Goal: Task Accomplishment & Management: Manage account settings

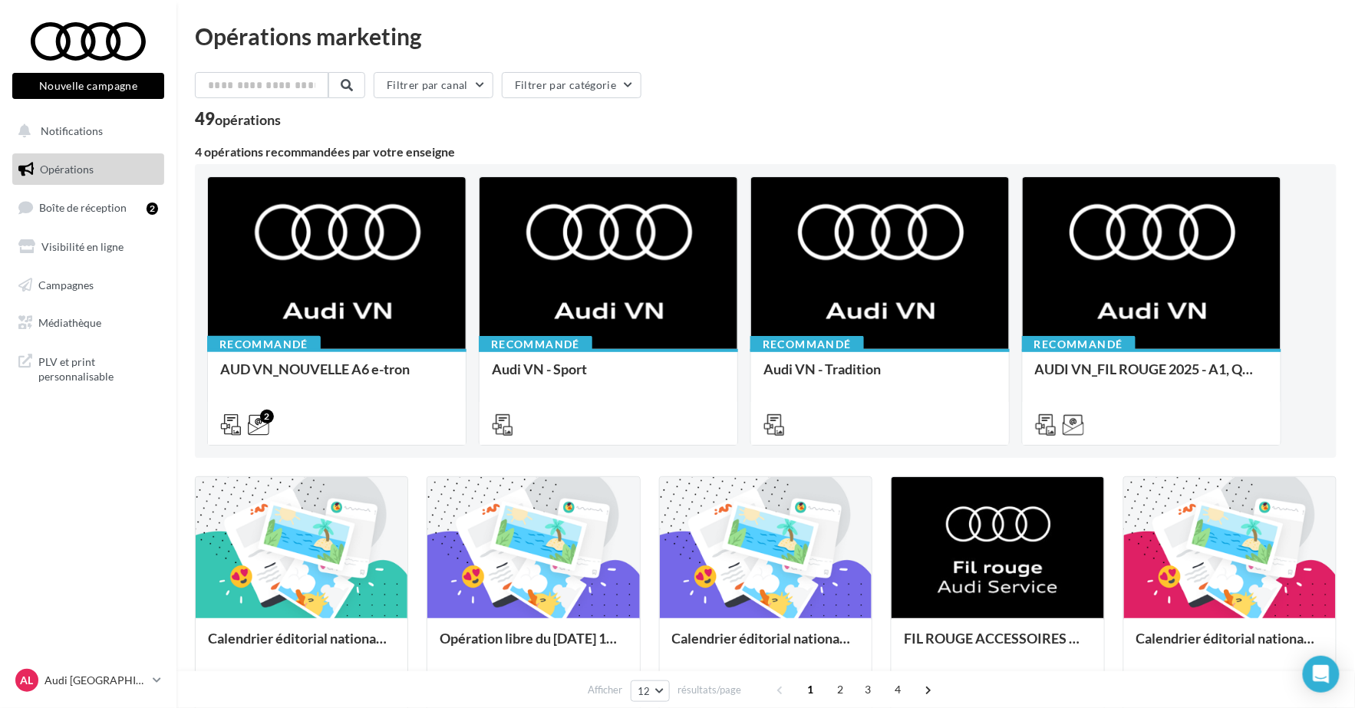
click at [106, 227] on ul "Opérations Boîte de réception 2 Visibilité en ligne Campagnes Médiathèque" at bounding box center [88, 246] width 164 height 198
click at [93, 216] on link "Boîte de réception 2" at bounding box center [88, 207] width 158 height 33
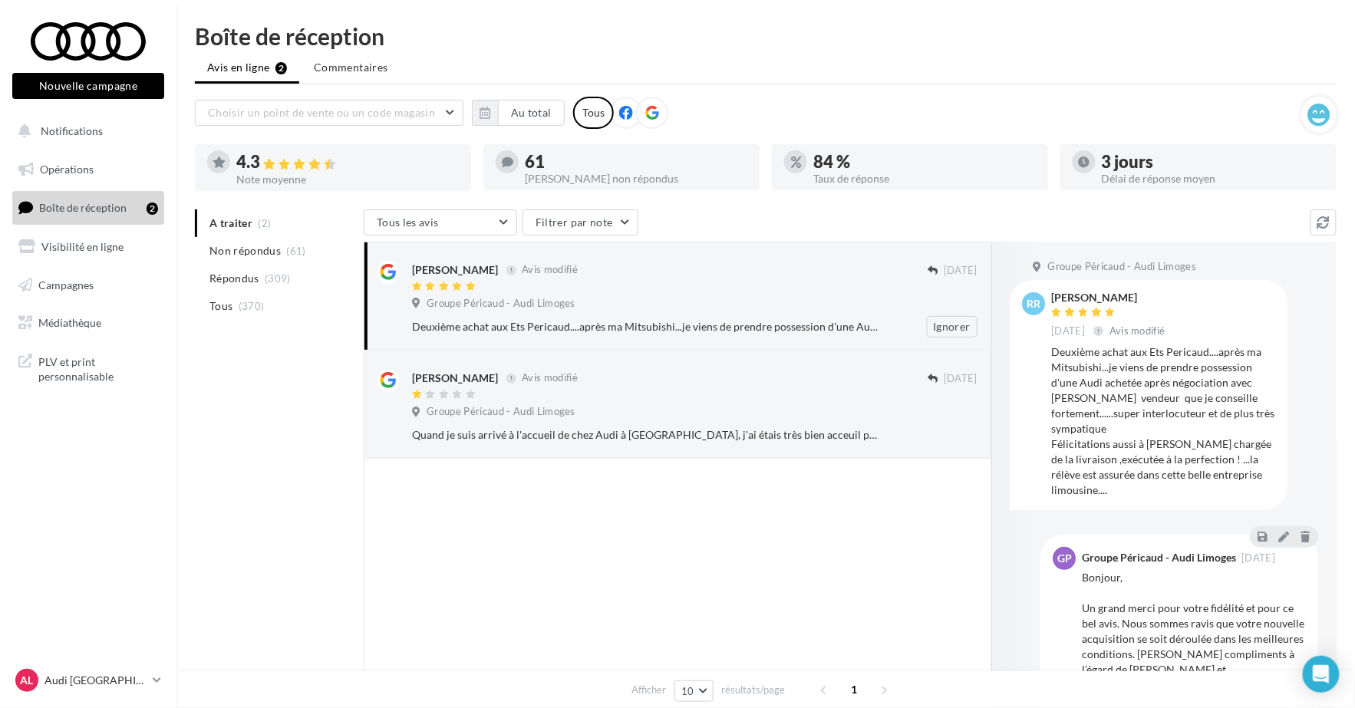
click at [715, 293] on div "[PERSON_NAME] Avis modifié [DATE] Groupe Péricaud - Audi Limoges Deuxième achat…" at bounding box center [694, 299] width 565 height 77
click at [689, 447] on div "[PERSON_NAME] Avis modifié [DATE] Groupe Péricaud - Audi Limoges Ignorer" at bounding box center [677, 405] width 627 height 108
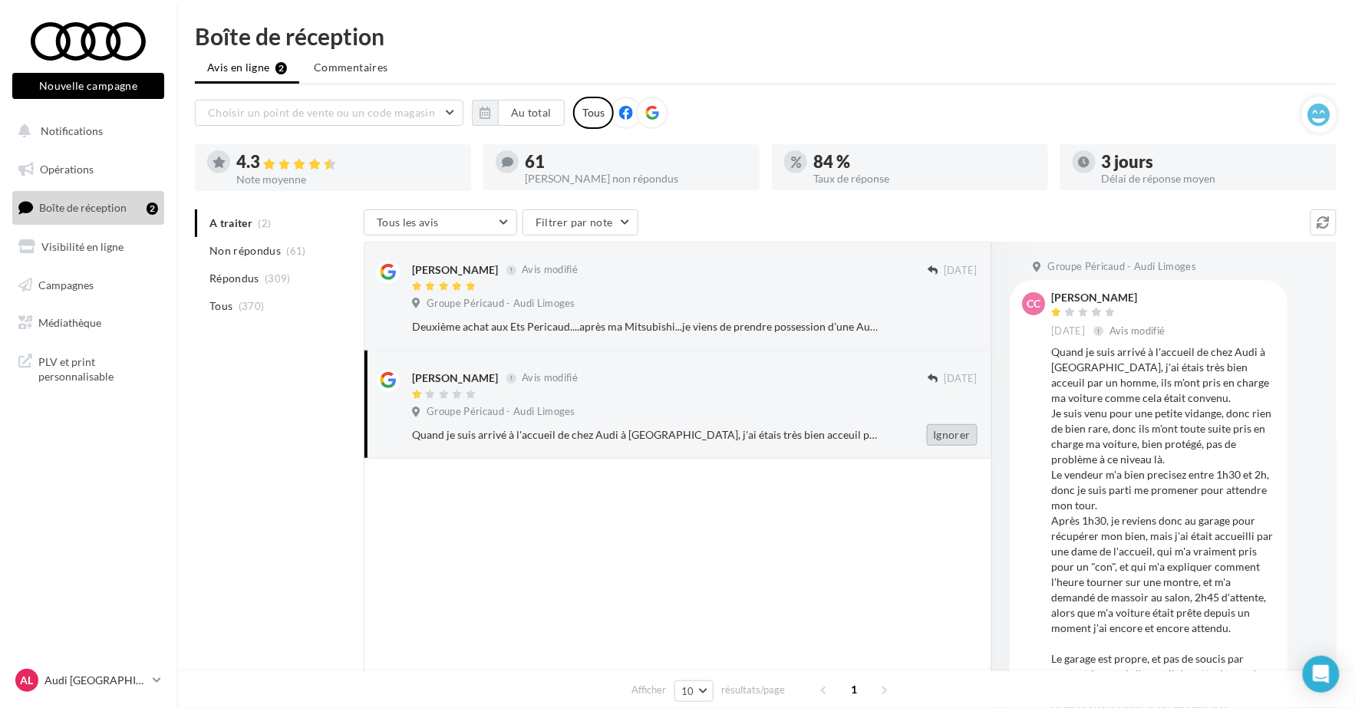
click at [963, 436] on button "Ignorer" at bounding box center [952, 434] width 51 height 21
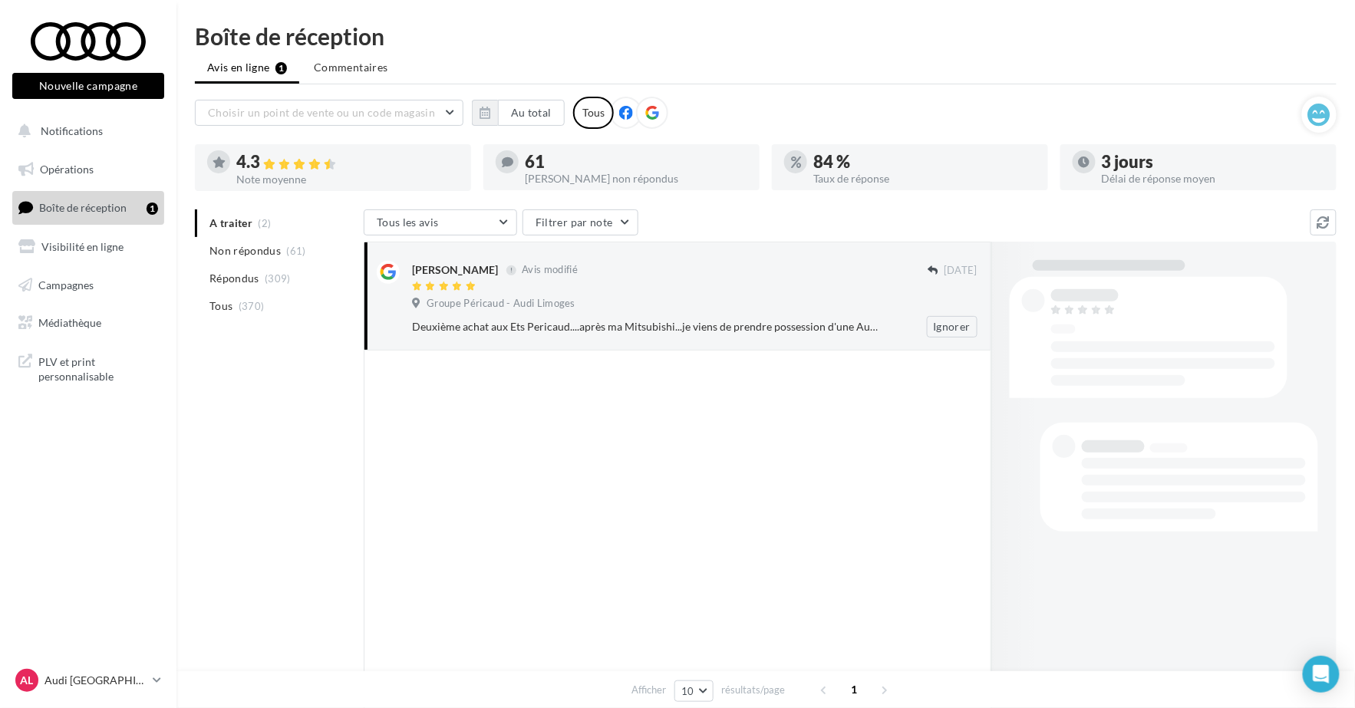
click at [699, 294] on div "[PERSON_NAME] Avis modifié [DATE] Groupe Péricaud - Audi Limoges Deuxième achat…" at bounding box center [694, 299] width 565 height 77
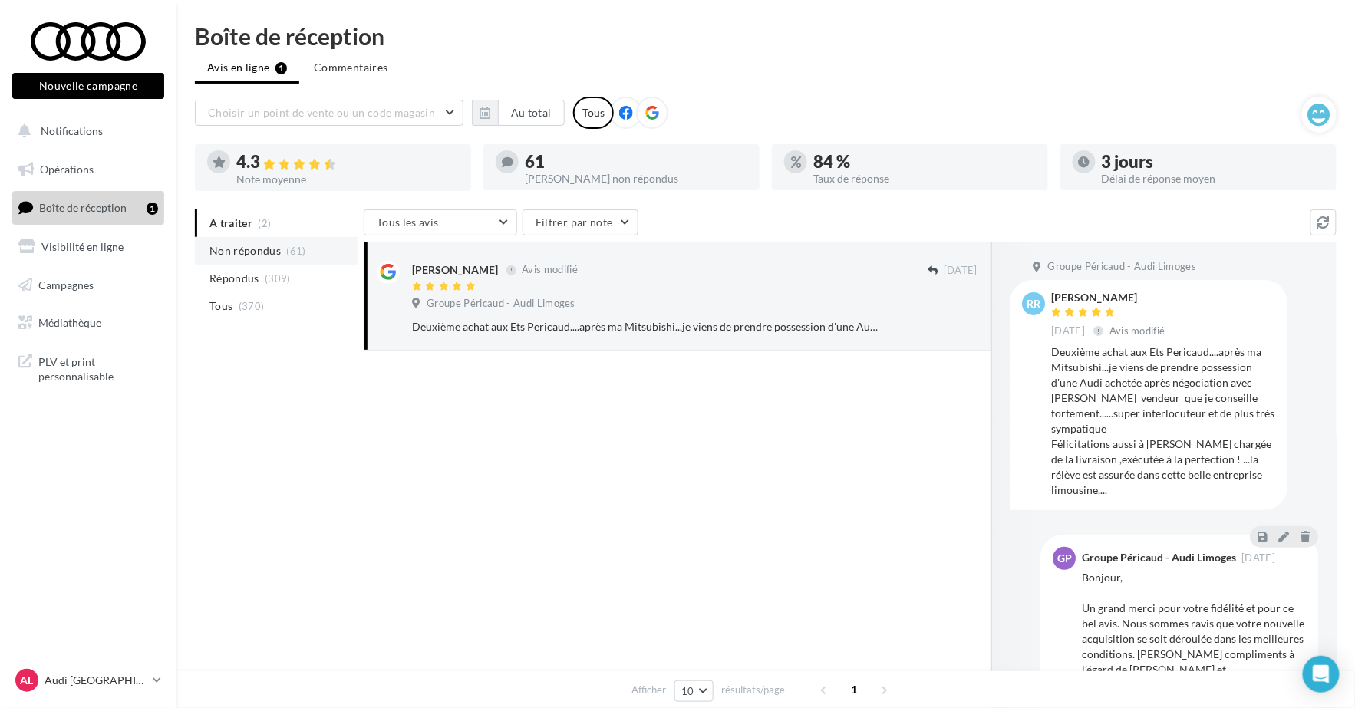
click at [278, 258] on li "Non répondus (61)" at bounding box center [276, 251] width 163 height 28
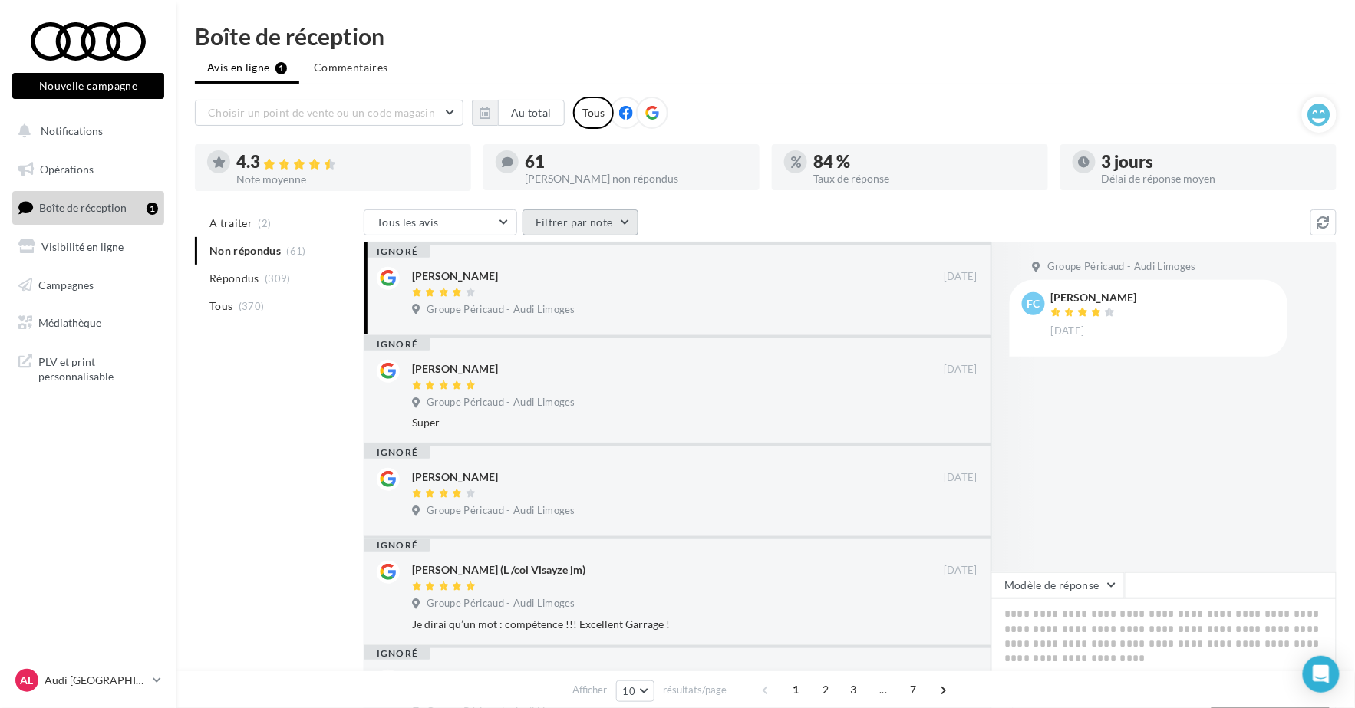
click at [568, 215] on button "Filtrer par note" at bounding box center [580, 222] width 116 height 26
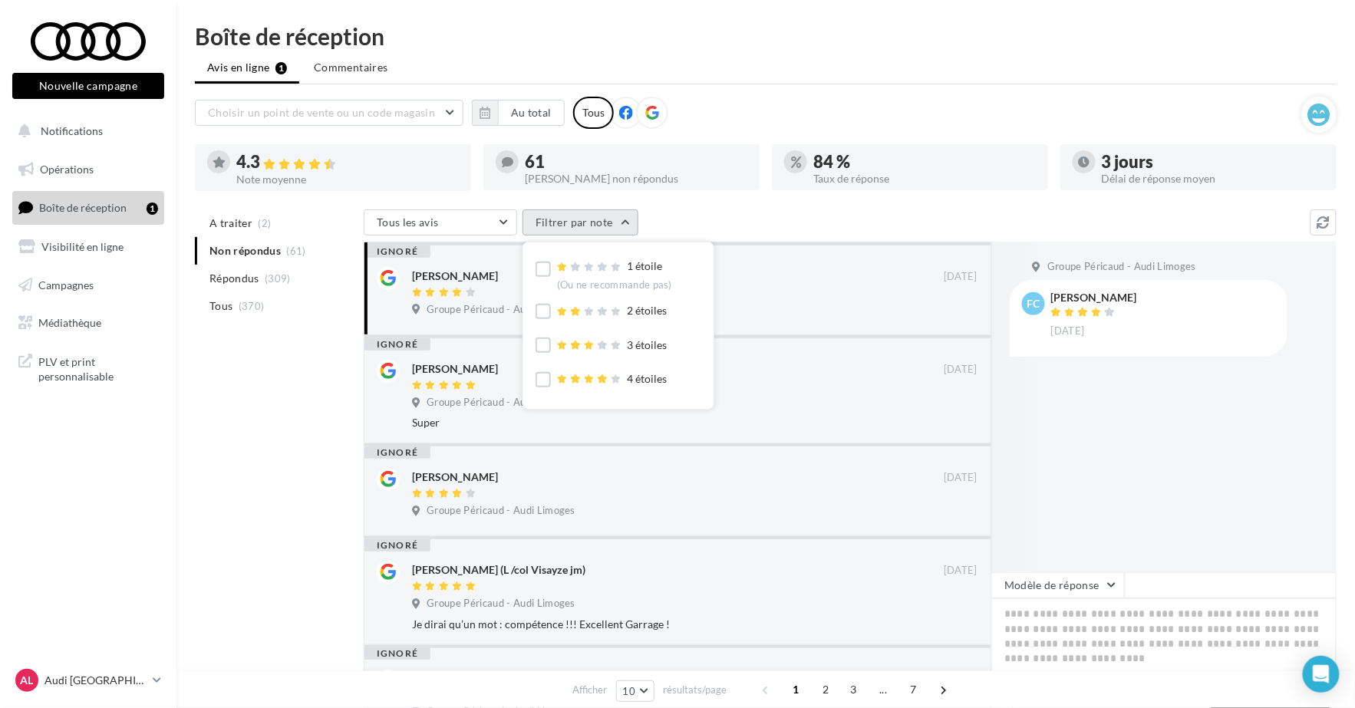
click at [568, 215] on button "Filtrer par note" at bounding box center [580, 222] width 116 height 26
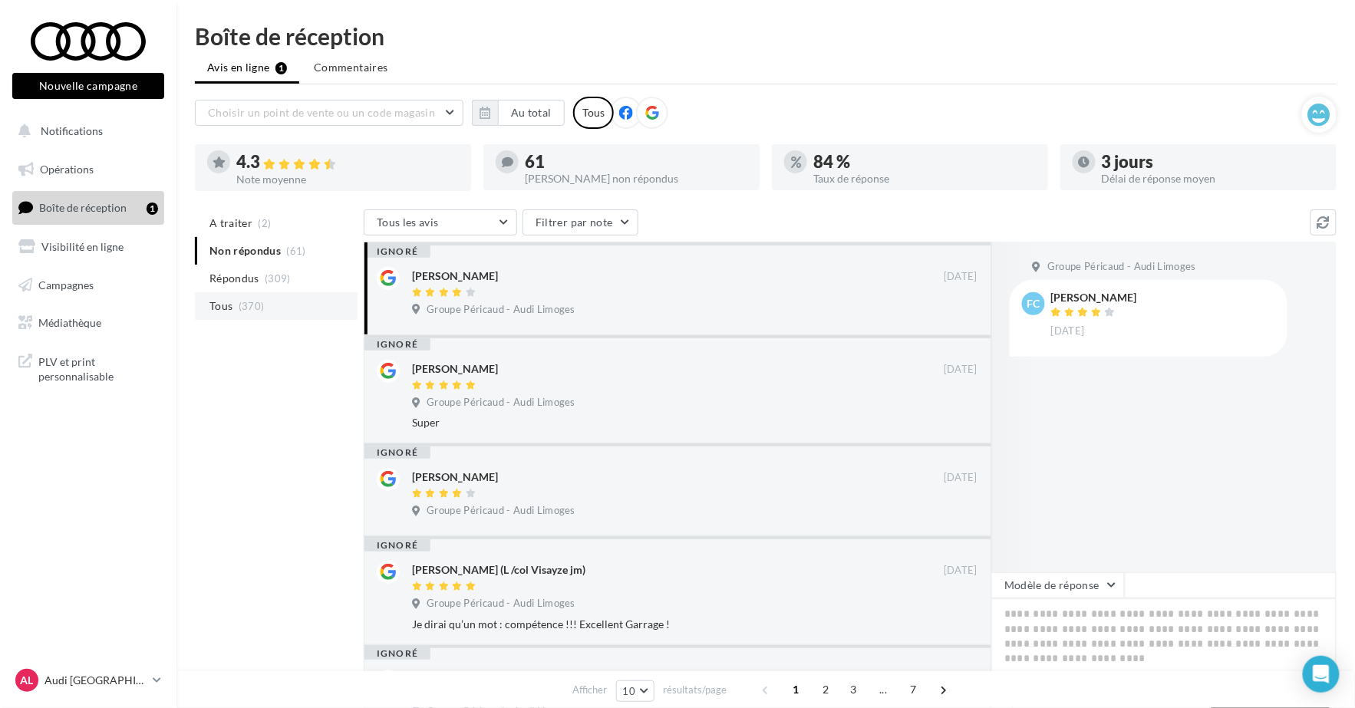
click at [249, 292] on li "Tous (370)" at bounding box center [276, 306] width 163 height 28
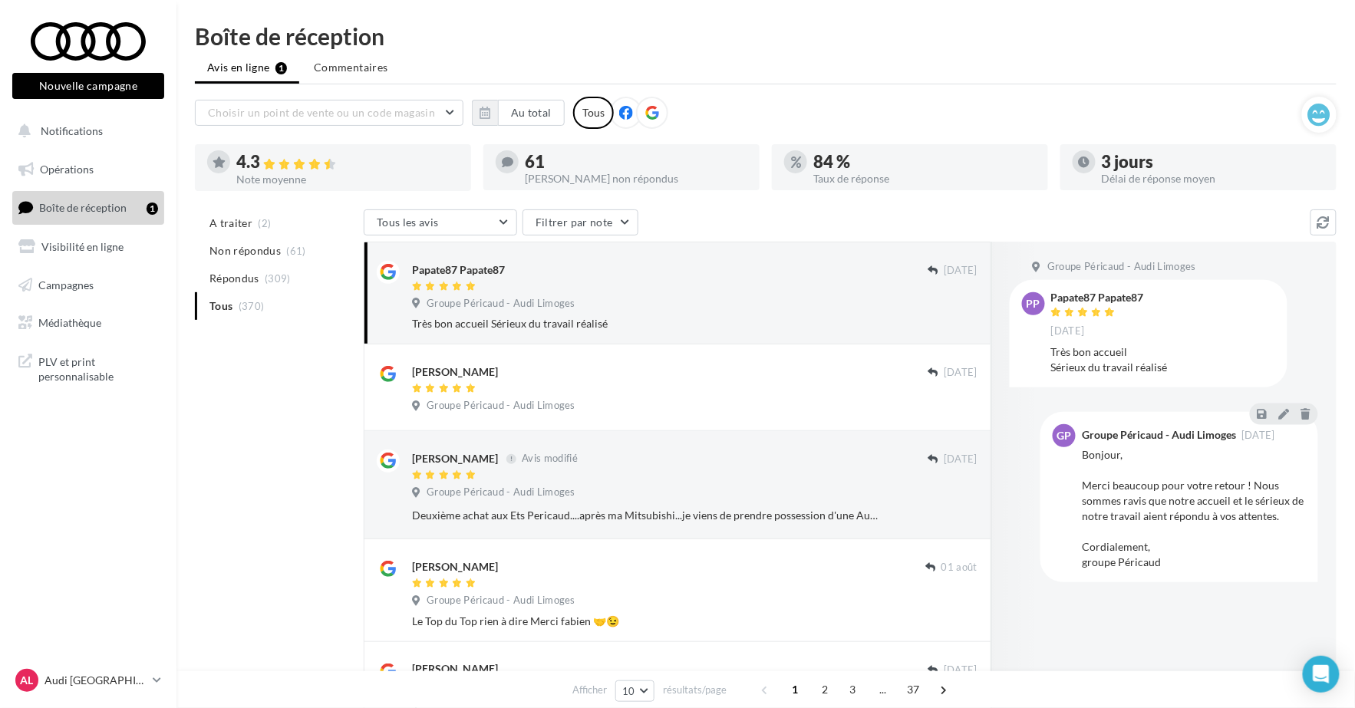
click at [597, 317] on div "Très bon accueil Sérieux du travail réalisé" at bounding box center [694, 323] width 565 height 15
click at [242, 230] on span "A traiter" at bounding box center [230, 223] width 43 height 15
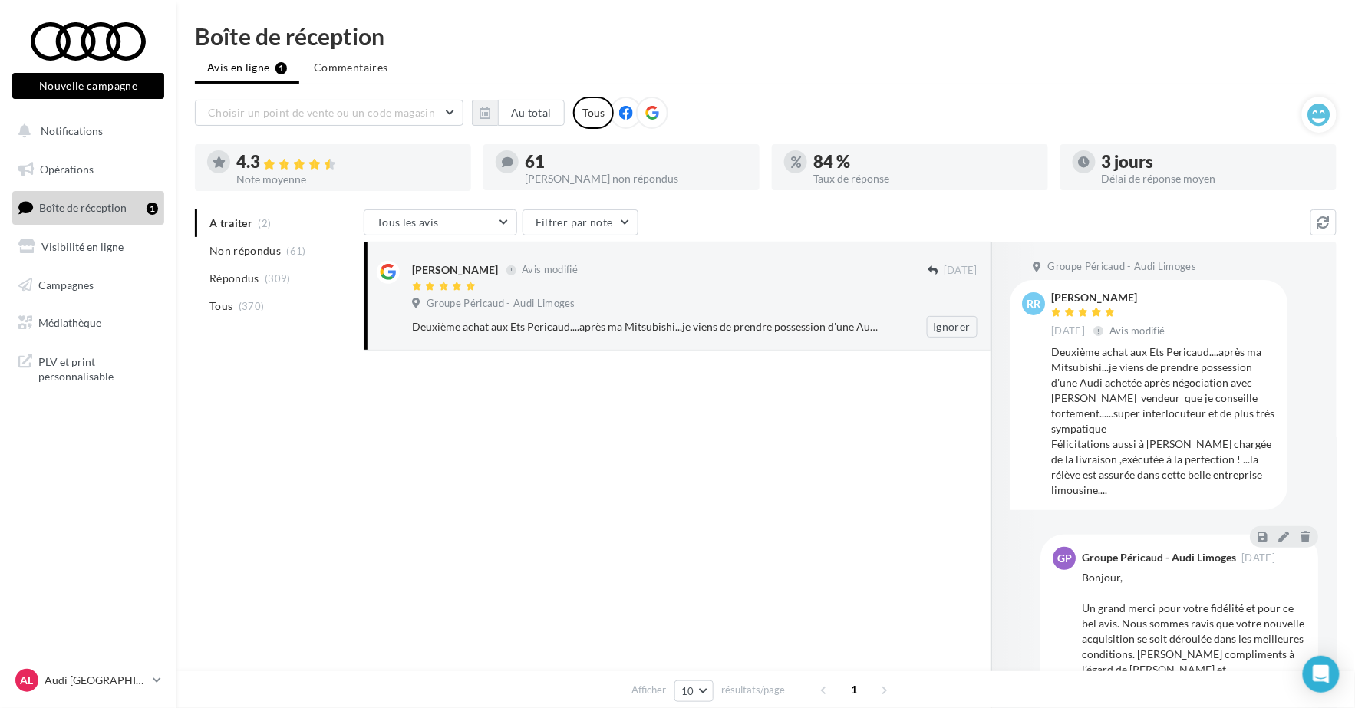
click at [506, 297] on span "Groupe Péricaud - Audi Limoges" at bounding box center [500, 304] width 149 height 14
click at [940, 331] on button "Ignorer" at bounding box center [952, 326] width 51 height 21
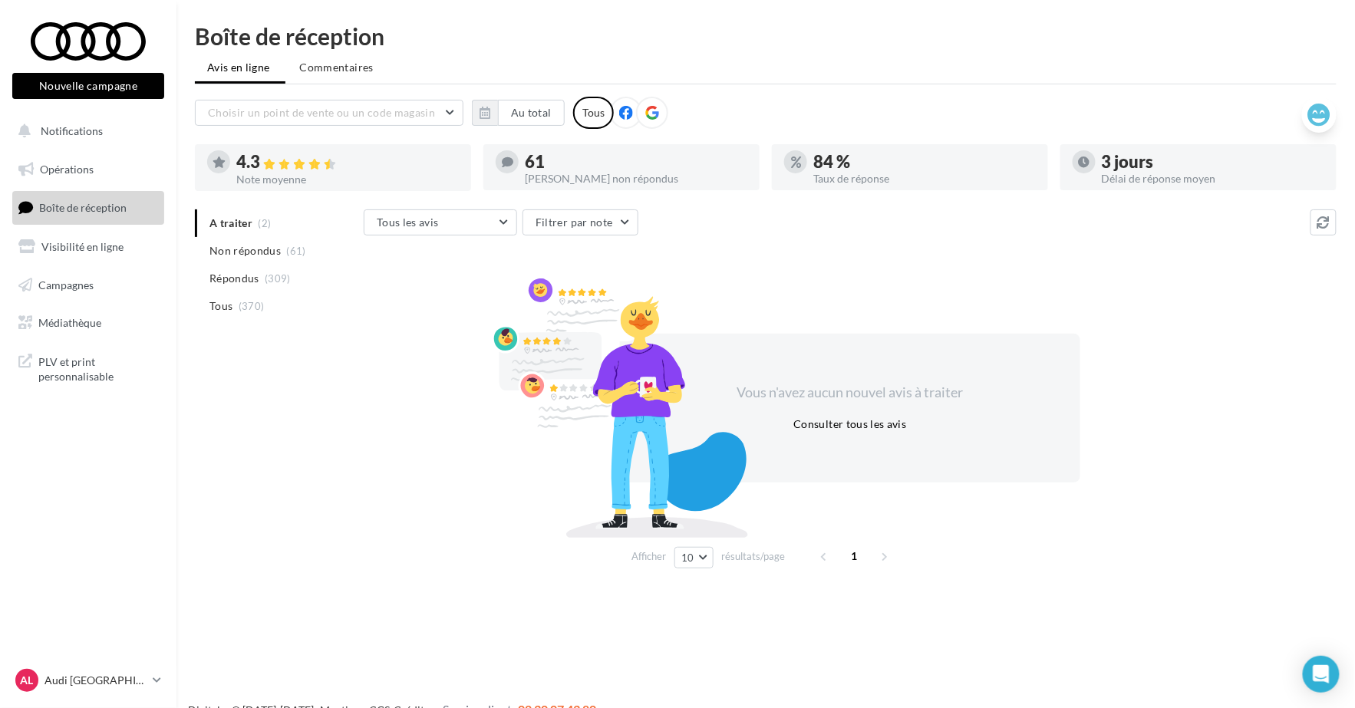
click at [1330, 104] on icon at bounding box center [1319, 115] width 22 height 23
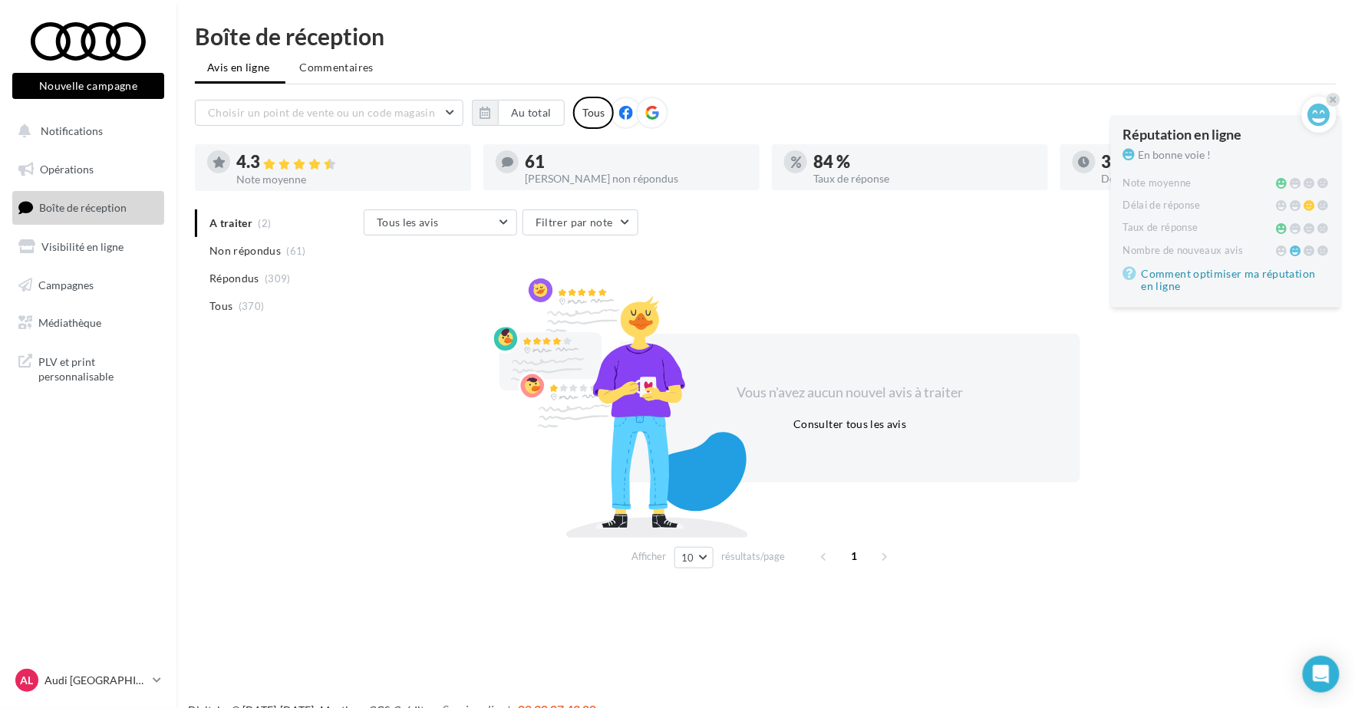
click at [123, 665] on nav "Nouvelle campagne Nouvelle campagne Notifications Opérations Boîte de réception…" at bounding box center [88, 354] width 176 height 708
click at [117, 672] on div "AL Audi LIMOGES audi-limo-des" at bounding box center [80, 680] width 131 height 23
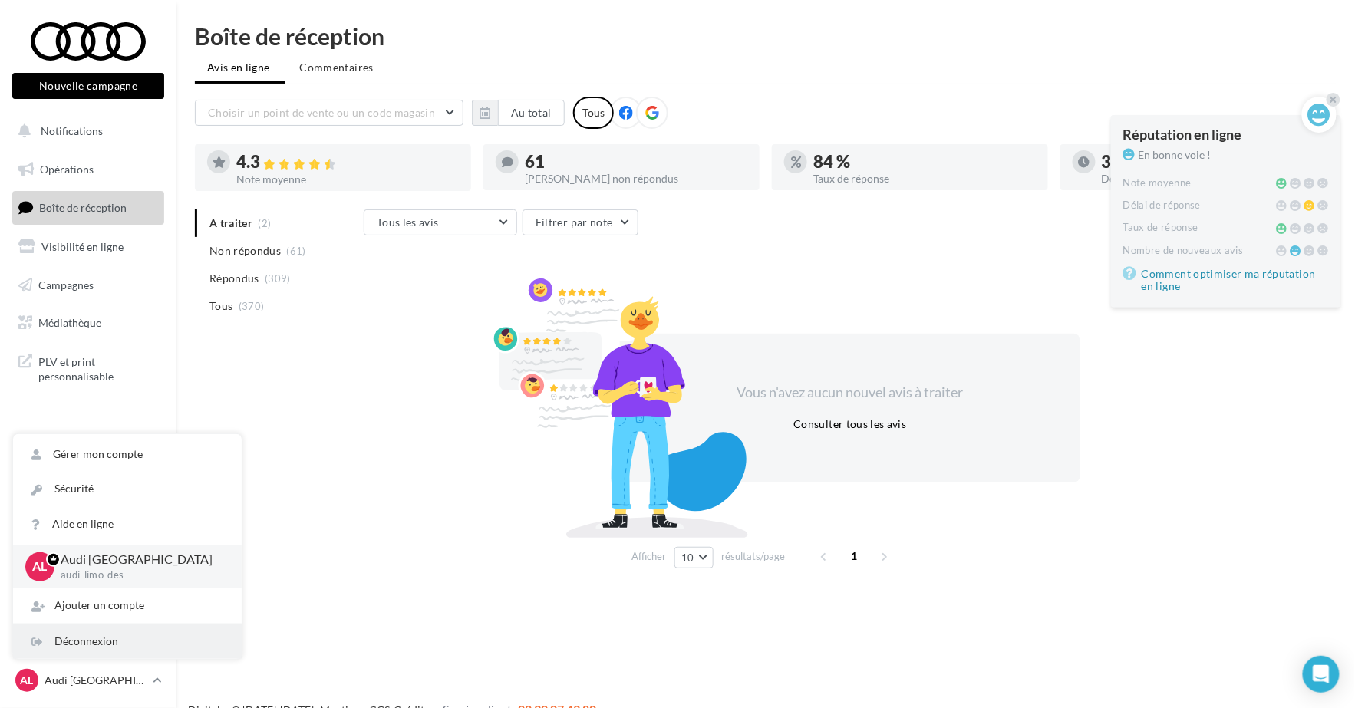
click at [94, 646] on div "Déconnexion" at bounding box center [127, 641] width 229 height 35
